Goal: Use online tool/utility: Utilize a website feature to perform a specific function

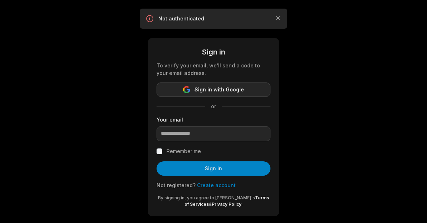
click at [229, 90] on span "Sign in with Google" at bounding box center [218, 89] width 49 height 9
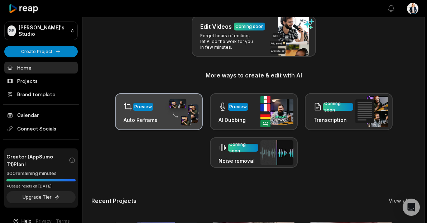
scroll to position [94, 0]
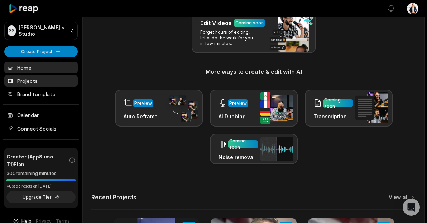
click at [27, 82] on link "Projects" at bounding box center [40, 81] width 73 height 12
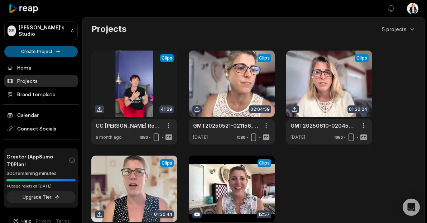
click at [43, 49] on html "GS Georgina's Studio Create Project Home Projects Brand template Calendar Conne…" at bounding box center [213, 111] width 427 height 223
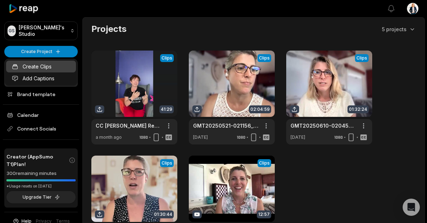
click at [44, 67] on link "Create Clips" at bounding box center [41, 67] width 70 height 12
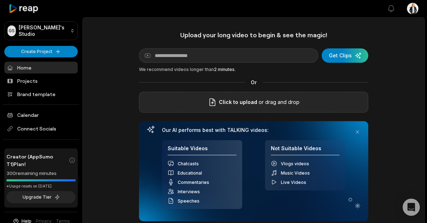
click at [259, 99] on p "or drag and drop" at bounding box center [278, 102] width 42 height 9
click at [254, 102] on span "Click to upload" at bounding box center [238, 102] width 38 height 9
click at [0, 0] on input "Click to upload" at bounding box center [0, 0] width 0 height 0
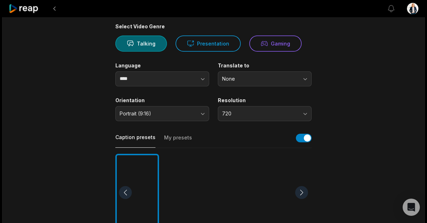
scroll to position [58, 0]
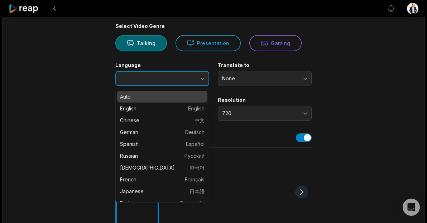
click at [201, 75] on icon "button" at bounding box center [202, 78] width 7 height 7
type input "*******"
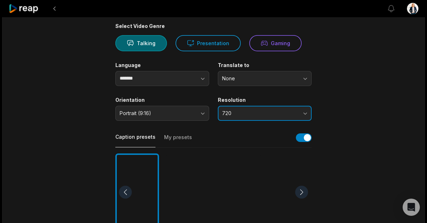
click at [248, 118] on button "720" at bounding box center [265, 113] width 94 height 15
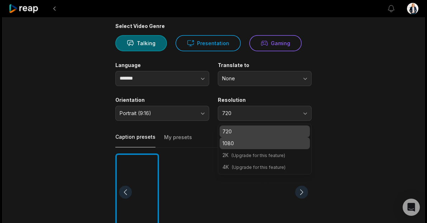
click at [246, 144] on p "1080" at bounding box center [264, 143] width 85 height 8
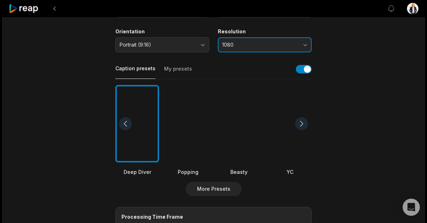
scroll to position [128, 0]
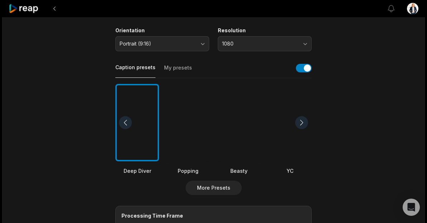
click at [174, 64] on div "Caption presets My presets" at bounding box center [153, 71] width 77 height 14
click at [174, 68] on button "My presets" at bounding box center [178, 71] width 28 height 14
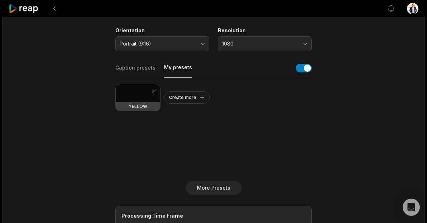
click at [134, 97] on div at bounding box center [138, 93] width 44 height 18
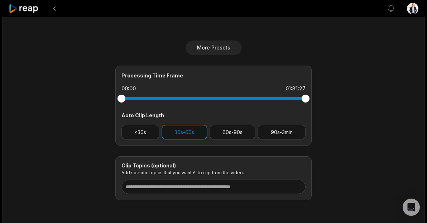
scroll to position [269, 0]
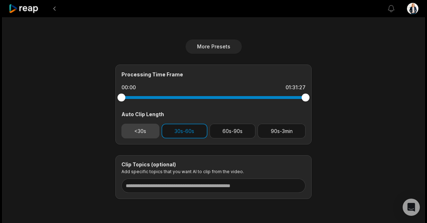
click at [147, 132] on button "<30s" at bounding box center [140, 131] width 38 height 15
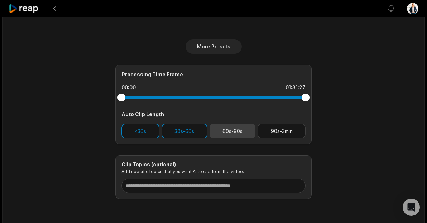
click at [242, 135] on button "60s-90s" at bounding box center [232, 131] width 46 height 15
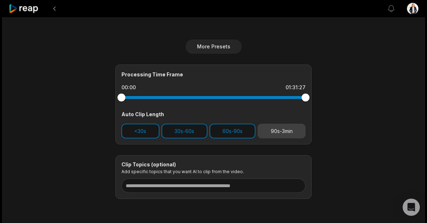
click at [276, 134] on button "90s-3min" at bounding box center [281, 131] width 48 height 15
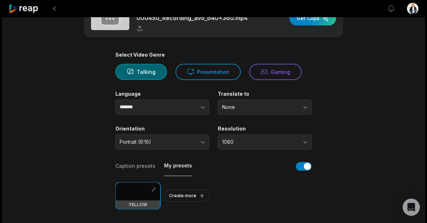
scroll to position [0, 0]
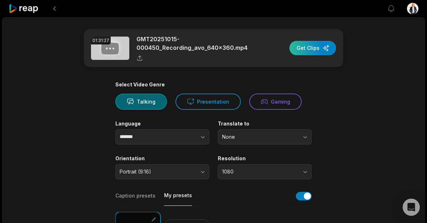
click at [311, 46] on div "button" at bounding box center [312, 48] width 47 height 14
